Goal: Navigation & Orientation: Find specific page/section

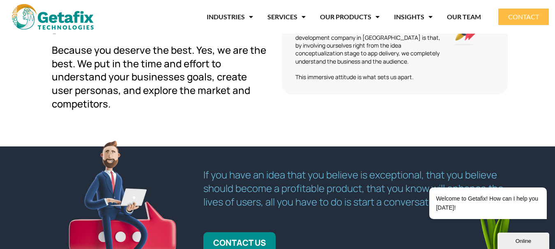
scroll to position [2117, 0]
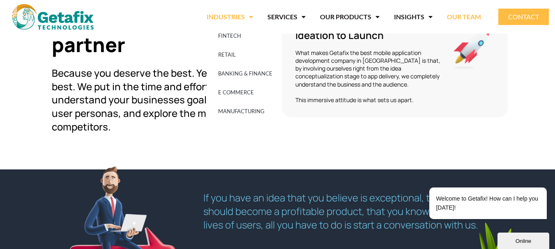
click at [467, 15] on link "OUR TEAM" at bounding box center [464, 16] width 34 height 19
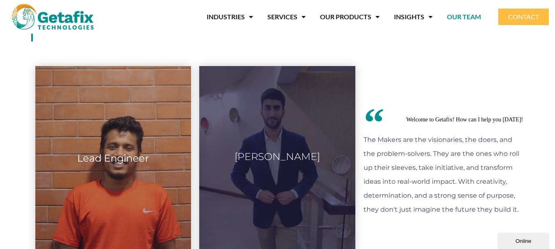
scroll to position [371, 0]
click at [119, 179] on div "Lead Engineer" at bounding box center [113, 159] width 156 height 185
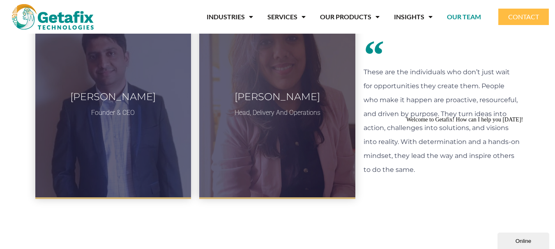
scroll to position [0, 0]
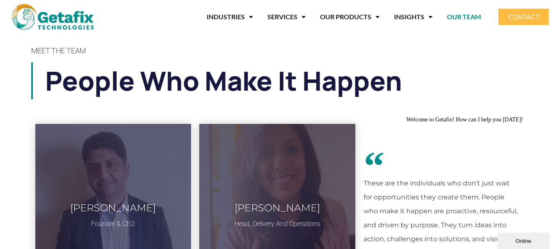
click at [94, 53] on h4 "MEET THE TEAM" at bounding box center [277, 50] width 493 height 7
drag, startPoint x: 94, startPoint y: 53, endPoint x: 432, endPoint y: 68, distance: 338.2
click at [432, 68] on h1 "People who make it happen" at bounding box center [284, 80] width 479 height 37
